Goal: Find specific page/section: Find specific page/section

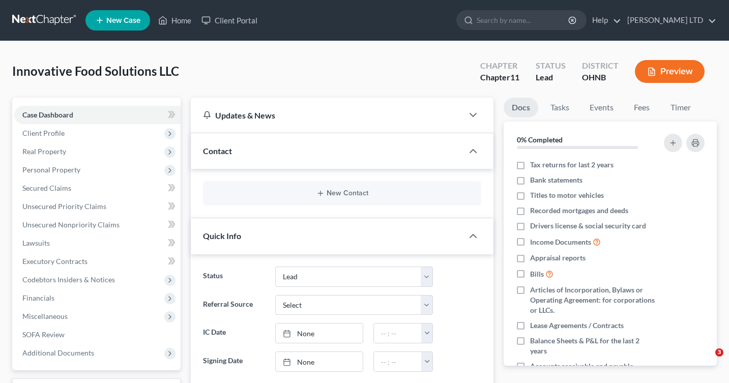
select select "10"
click at [184, 24] on link "Home" at bounding box center [174, 20] width 43 height 18
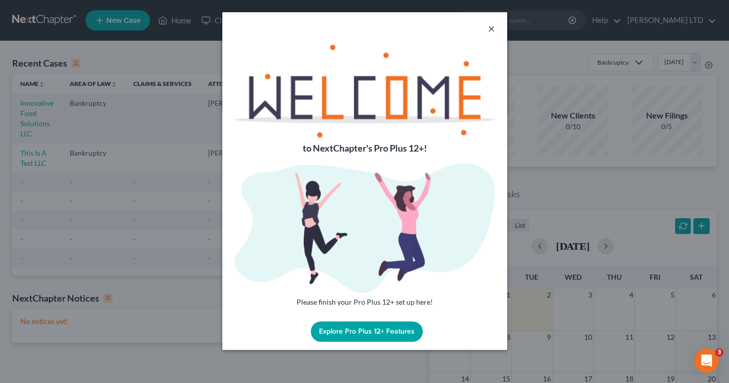
click at [491, 32] on button "×" at bounding box center [491, 28] width 7 height 12
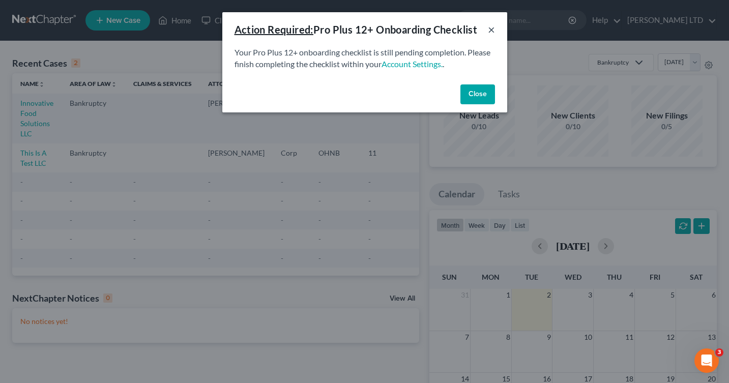
click at [491, 27] on button "×" at bounding box center [491, 29] width 7 height 12
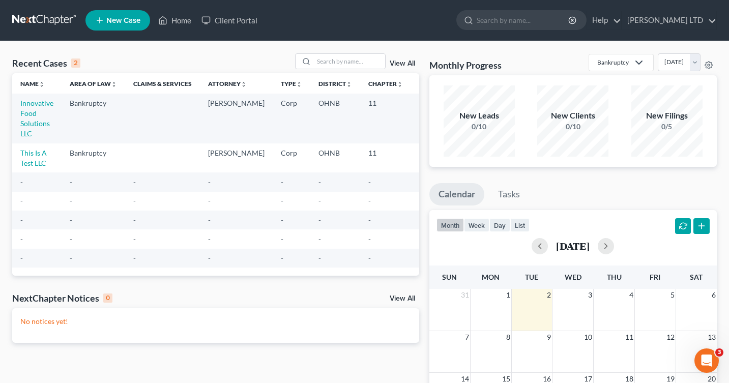
click at [28, 118] on td "Innovative Food Solutions LLC" at bounding box center [36, 118] width 49 height 49
click at [28, 114] on link "Innovative Food Solutions LLC" at bounding box center [36, 118] width 33 height 39
select select "10"
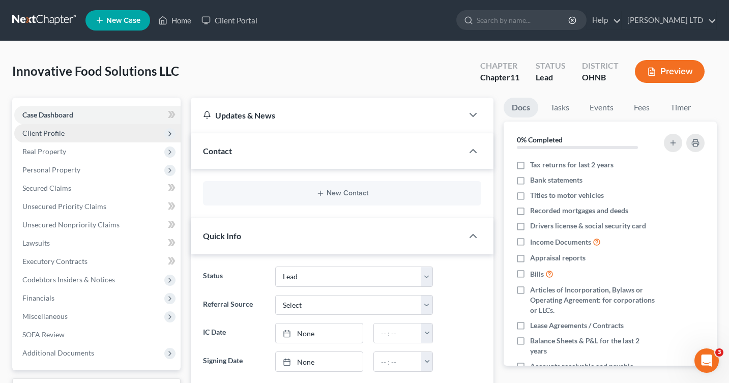
click at [133, 131] on span "Client Profile" at bounding box center [97, 133] width 166 height 18
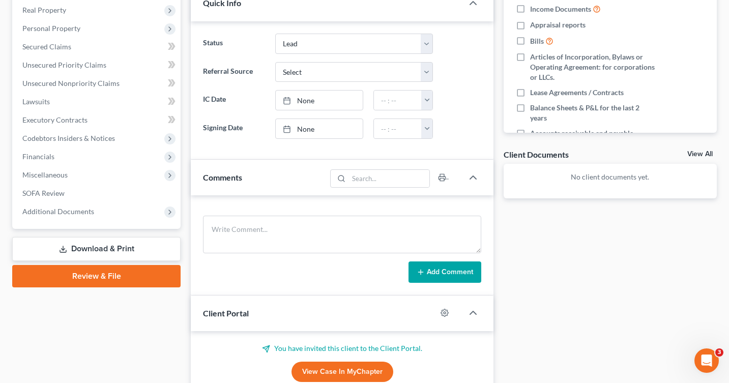
scroll to position [235, 0]
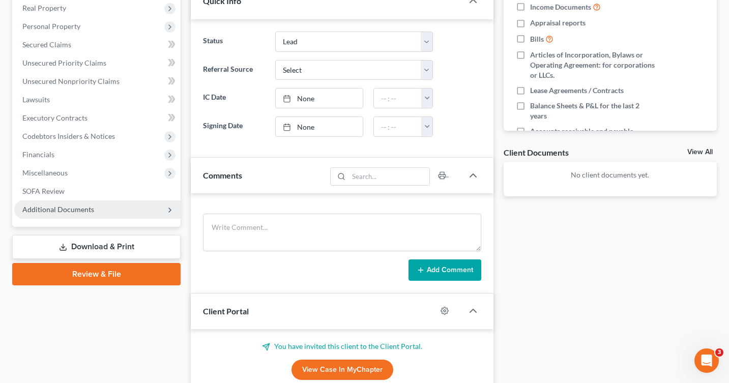
click at [120, 210] on span "Additional Documents" at bounding box center [97, 209] width 166 height 18
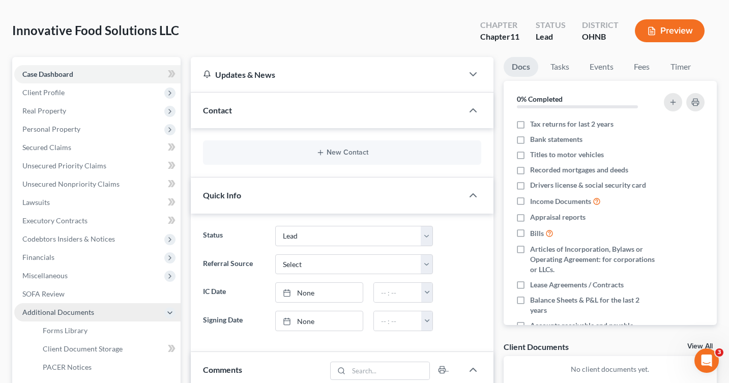
scroll to position [0, 0]
